Goal: Information Seeking & Learning: Check status

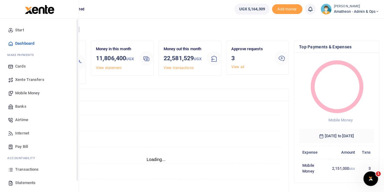
scroll to position [5, 5]
click at [20, 168] on span "Transactions" at bounding box center [26, 169] width 23 height 6
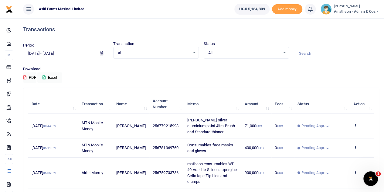
scroll to position [30, 0]
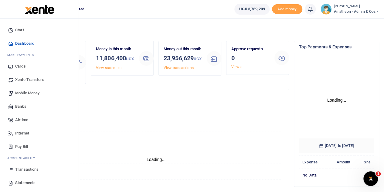
click at [29, 169] on span "Transactions" at bounding box center [26, 169] width 23 height 6
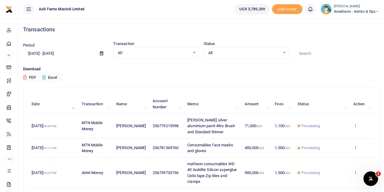
scroll to position [30, 0]
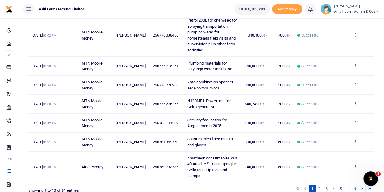
scroll to position [182, 0]
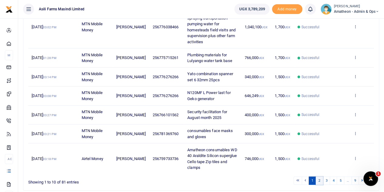
click at [321, 179] on link "2" at bounding box center [319, 180] width 7 height 8
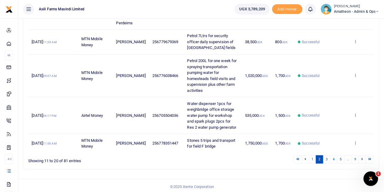
scroll to position [281, 0]
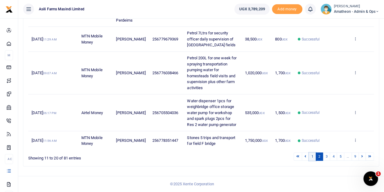
click at [314, 157] on link "1" at bounding box center [312, 156] width 7 height 8
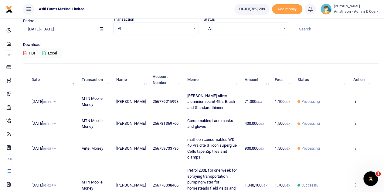
scroll to position [0, 0]
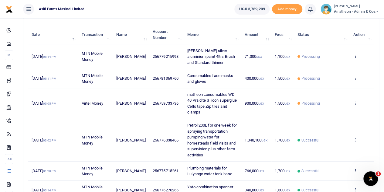
scroll to position [61, 0]
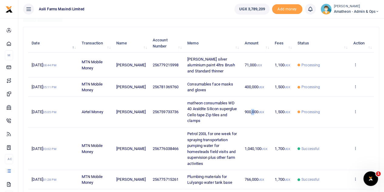
click at [249, 110] on span "900,000 UGX" at bounding box center [254, 111] width 20 height 5
click at [251, 114] on td "900,000 UGX" at bounding box center [256, 112] width 30 height 31
click at [219, 108] on span "matheon consumables WD 40 Araldite Silicon superglue Cello tape Zip tiles and c…" at bounding box center [211, 111] width 49 height 22
drag, startPoint x: 219, startPoint y: 108, endPoint x: 216, endPoint y: 109, distance: 3.7
click at [216, 109] on span "matheon consumables WD 40 Araldite Silicon superglue Cello tape Zip tiles and c…" at bounding box center [211, 111] width 49 height 22
